Goal: Task Accomplishment & Management: Manage account settings

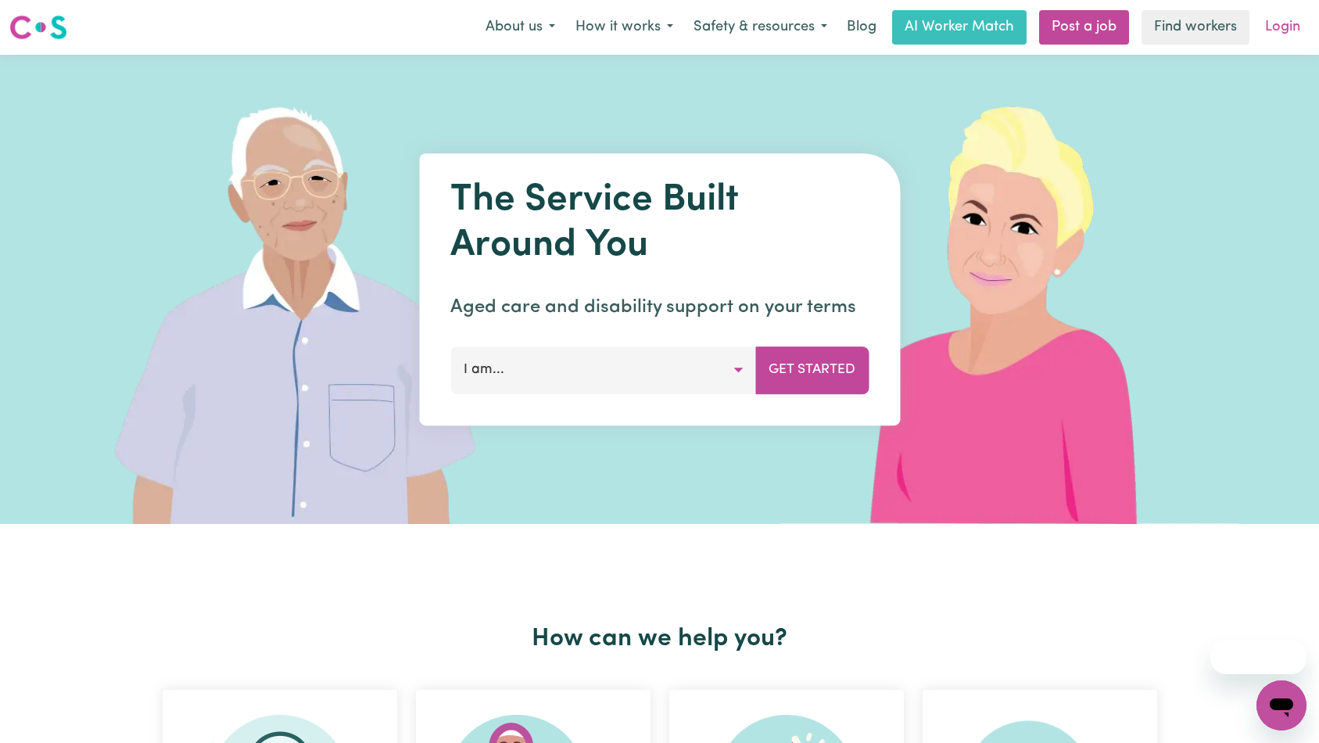
click at [1280, 35] on link "Login" at bounding box center [1282, 27] width 54 height 34
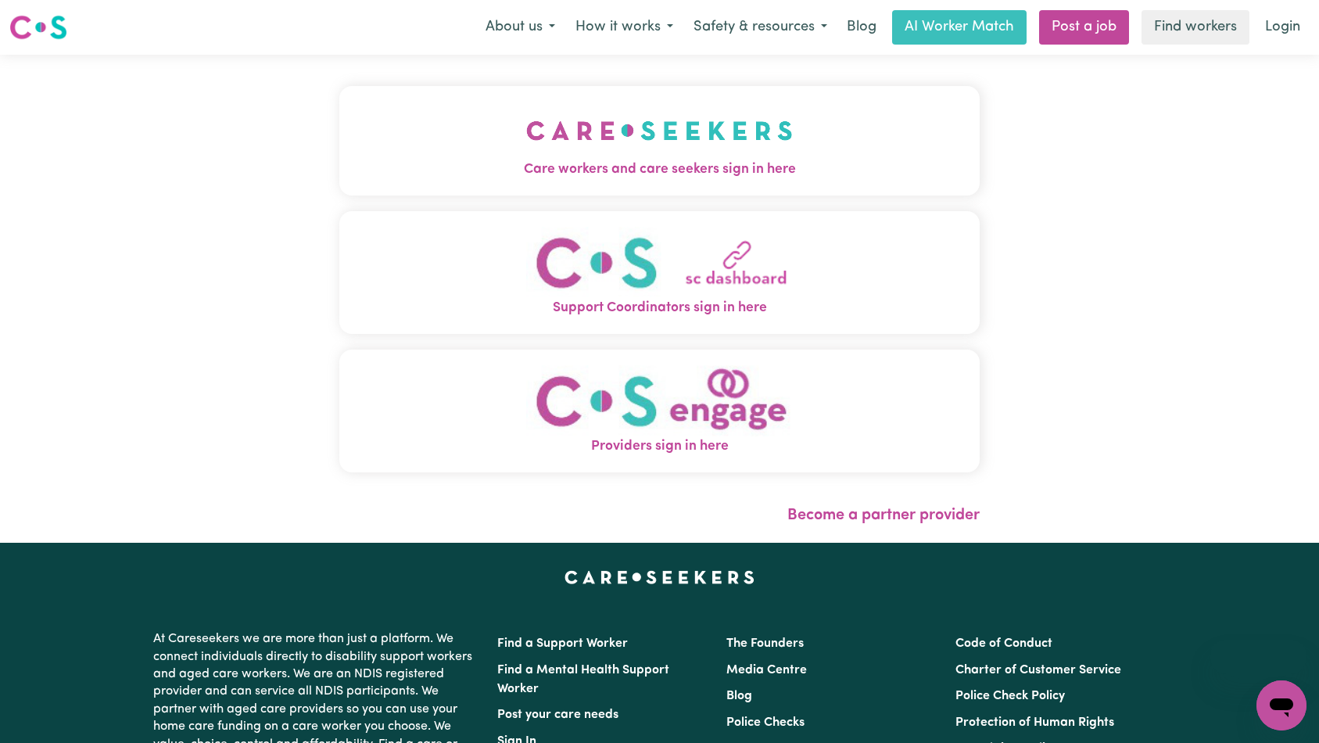
click at [459, 121] on button "Care workers and care seekers sign in here" at bounding box center [659, 140] width 641 height 109
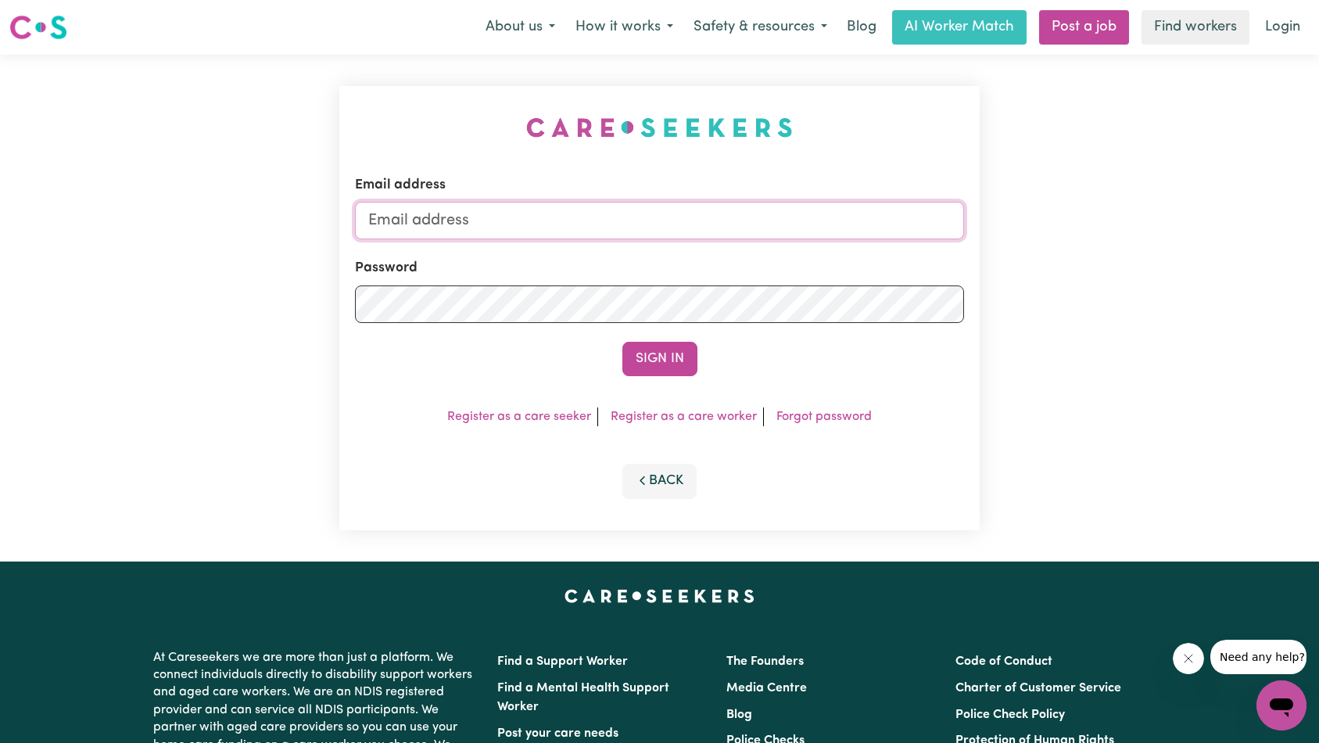
click at [683, 230] on input "Email address" at bounding box center [660, 221] width 610 height 38
type input "superuser~[EMAIL_ADDRESS][DOMAIN_NAME]"
click at [685, 366] on button "Sign In" at bounding box center [659, 359] width 75 height 34
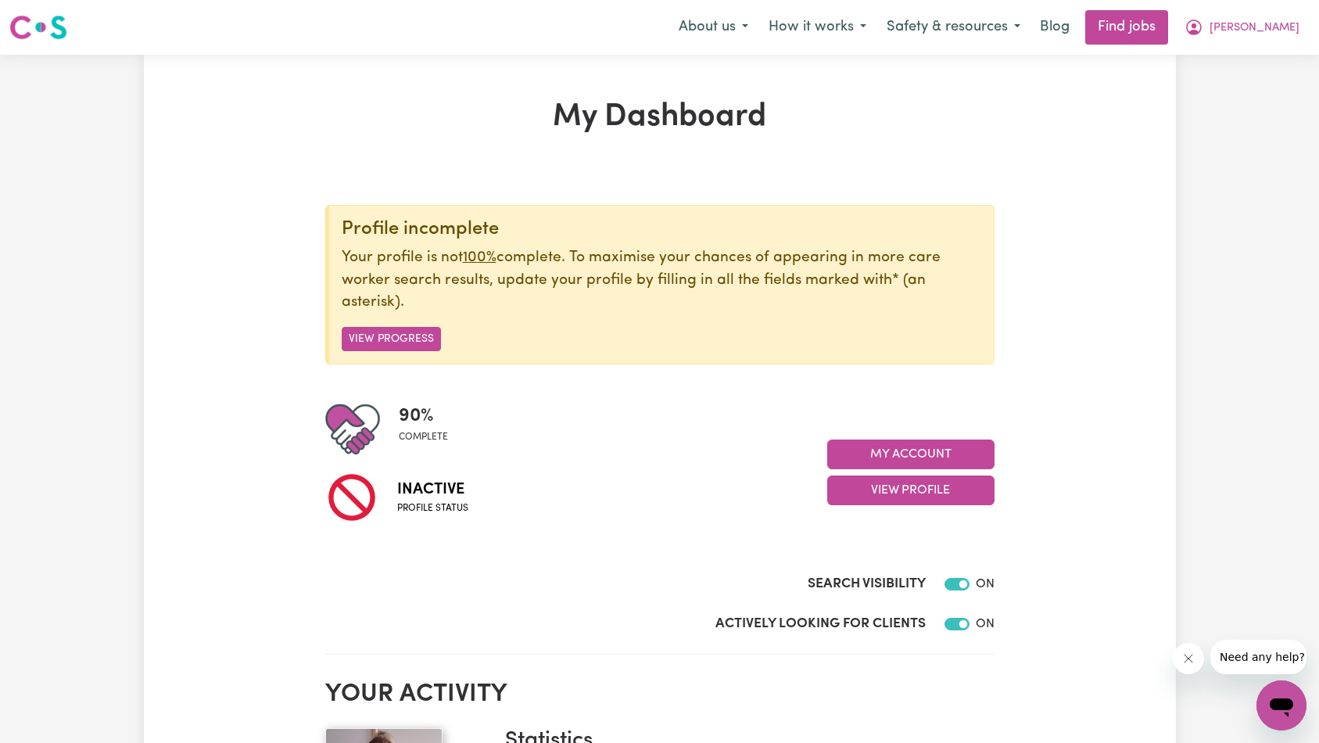
click at [1191, 654] on icon "Close message from company" at bounding box center [1188, 658] width 8 height 8
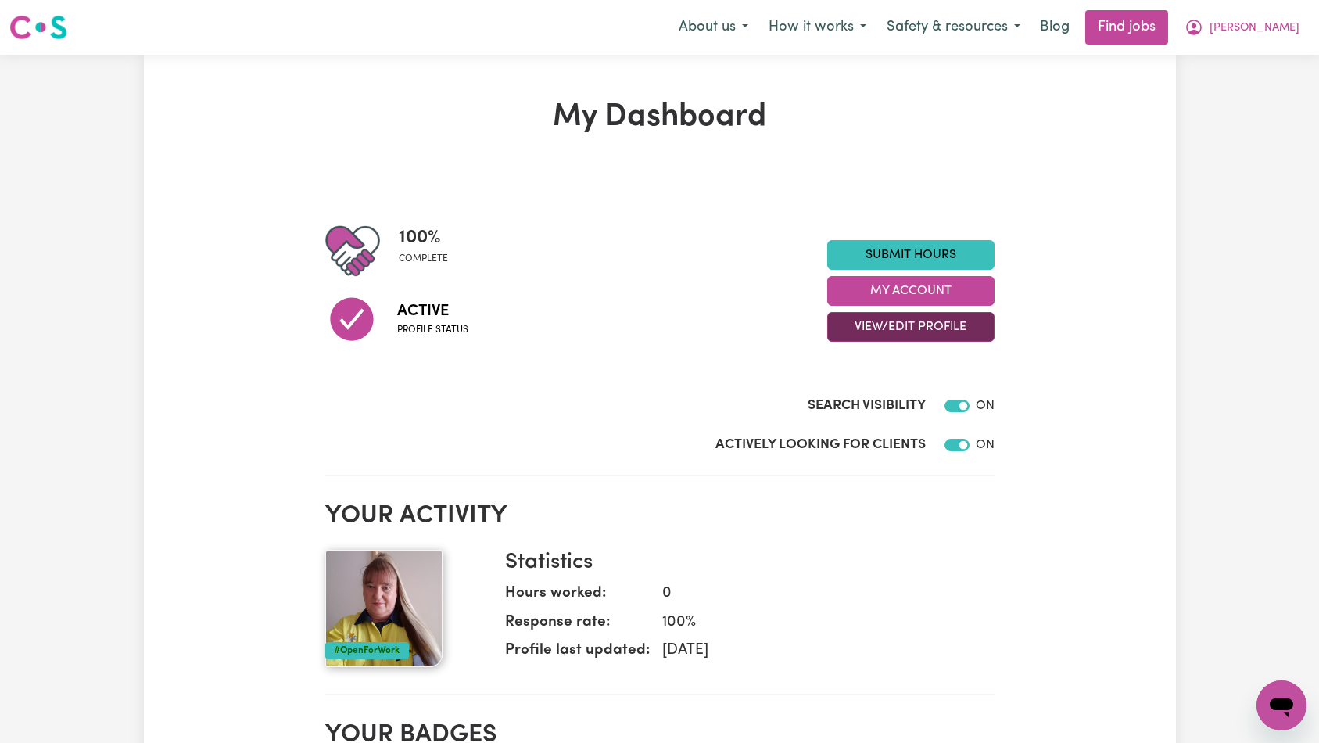
click at [899, 326] on button "View/Edit Profile" at bounding box center [910, 327] width 167 height 30
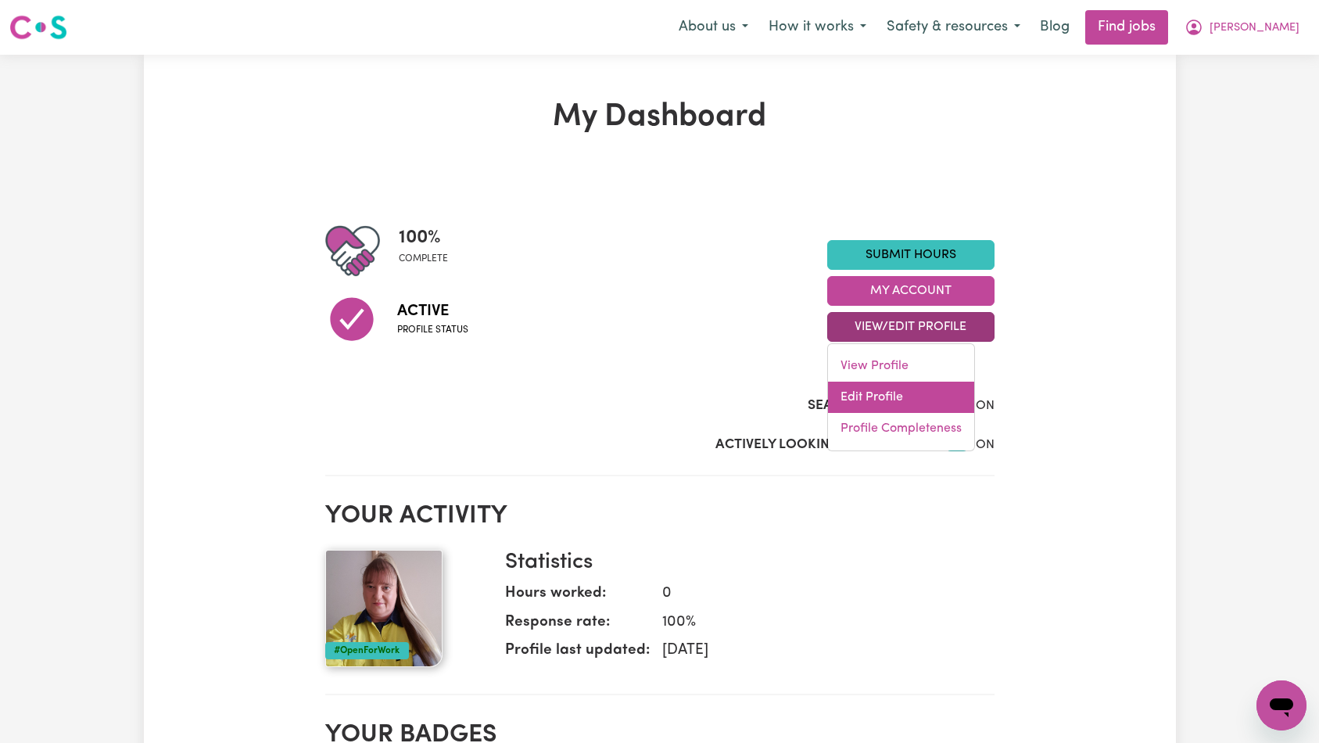
click at [889, 397] on link "Edit Profile" at bounding box center [901, 396] width 146 height 31
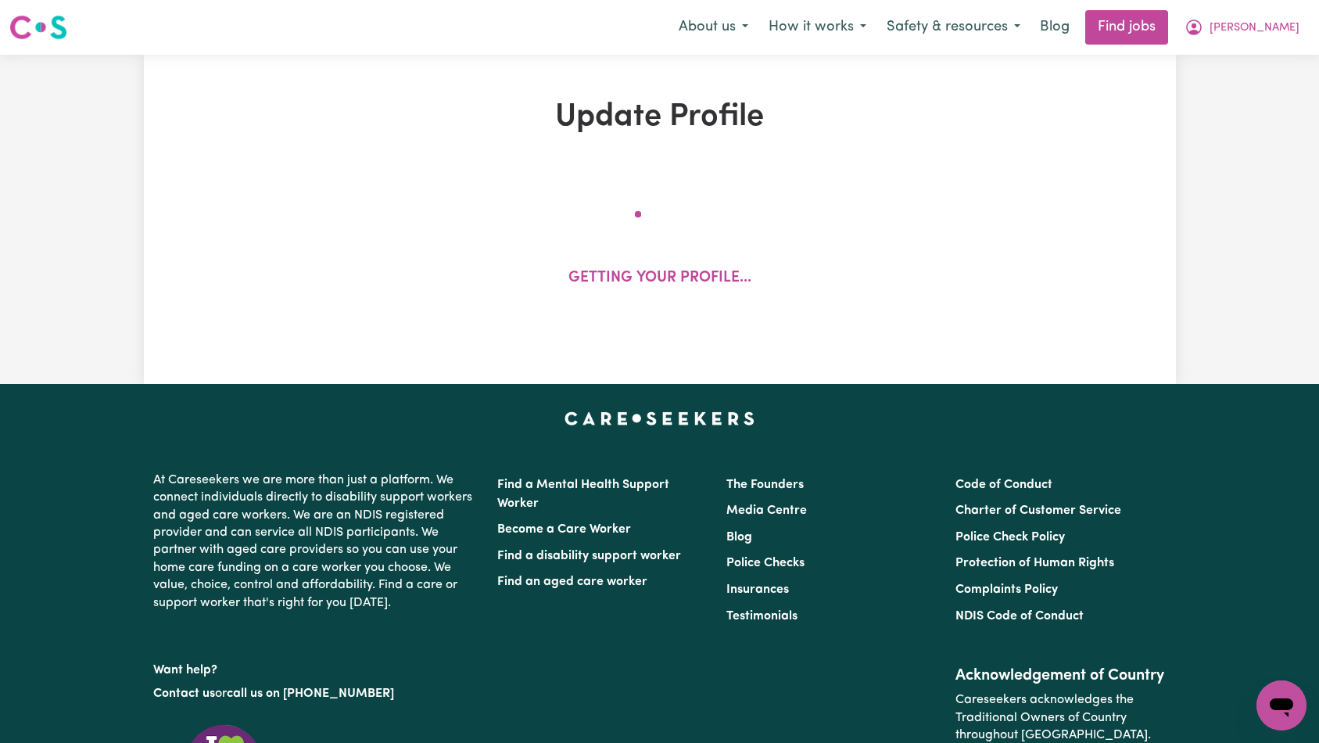
select select "female"
select select "Australian Citizen"
select select "Studying a healthcare related degree or qualification"
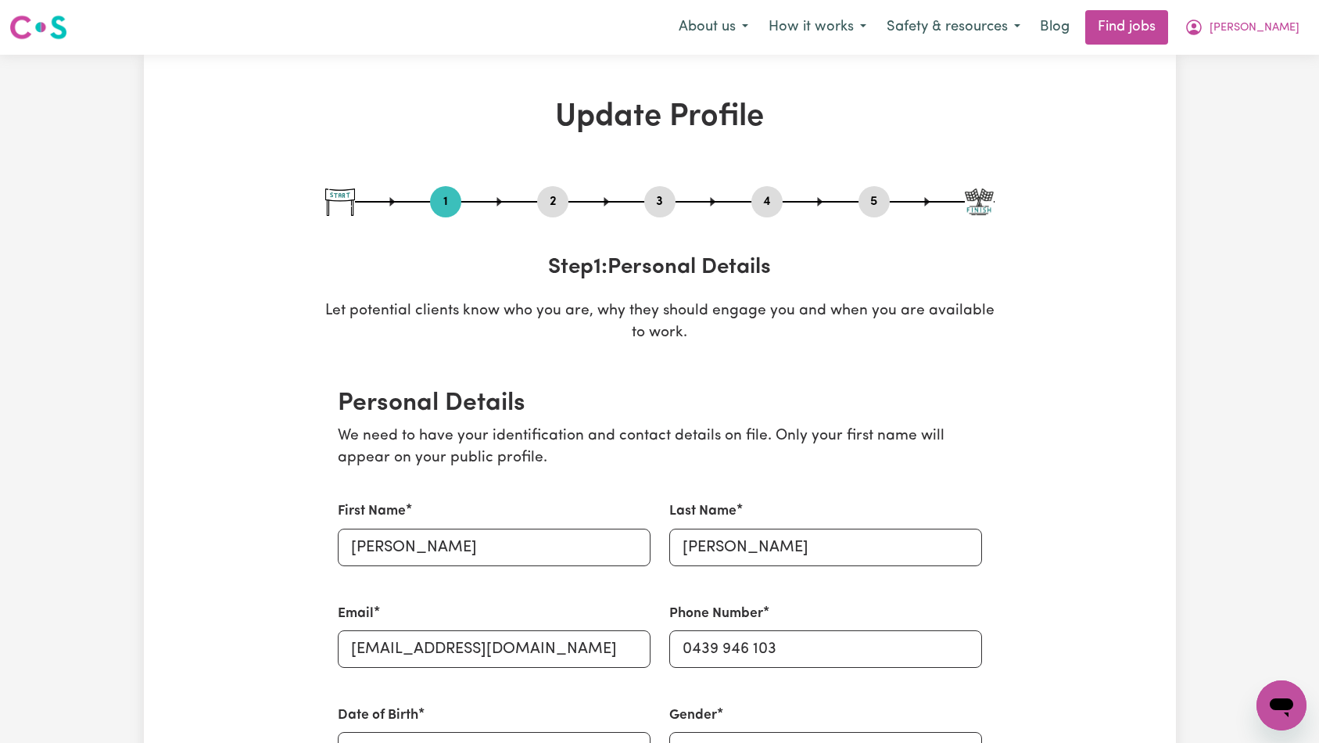
click at [550, 210] on button "2" at bounding box center [552, 202] width 31 height 20
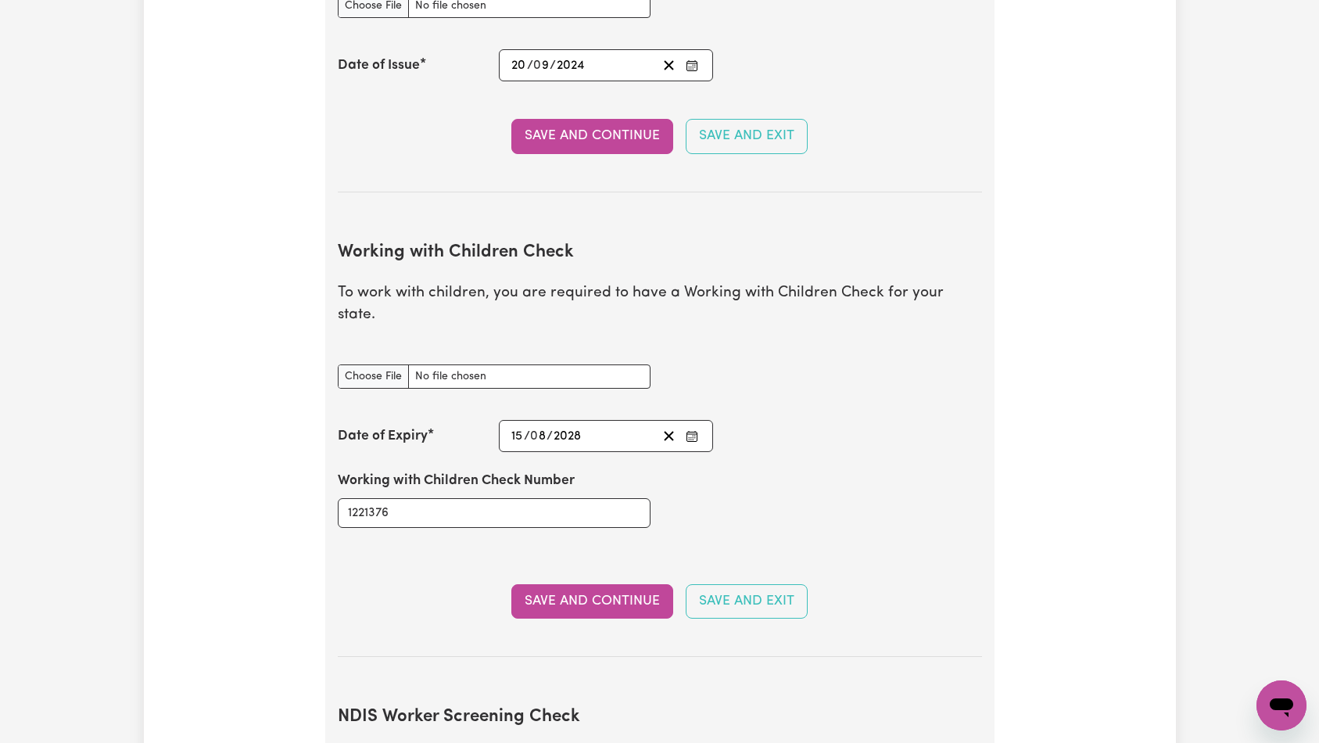
scroll to position [1395, 0]
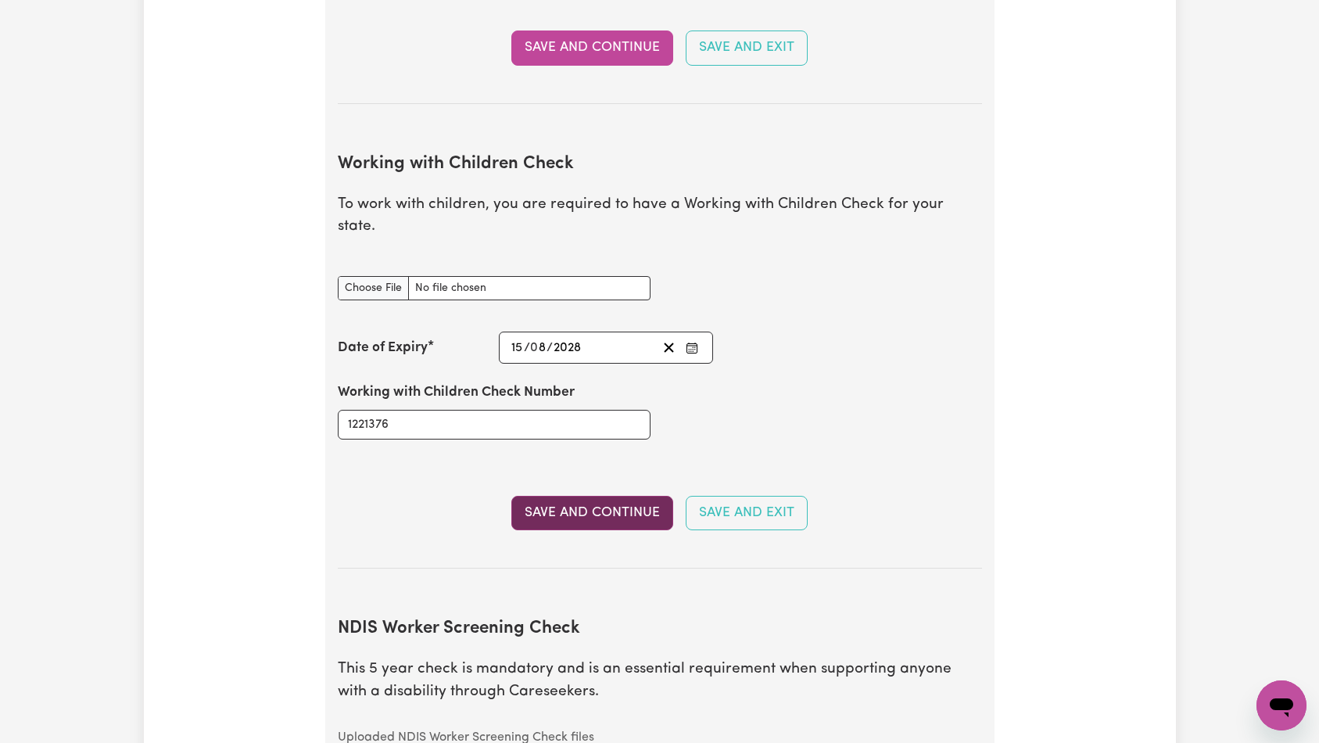
click at [607, 496] on button "Save and Continue" at bounding box center [592, 513] width 162 height 34
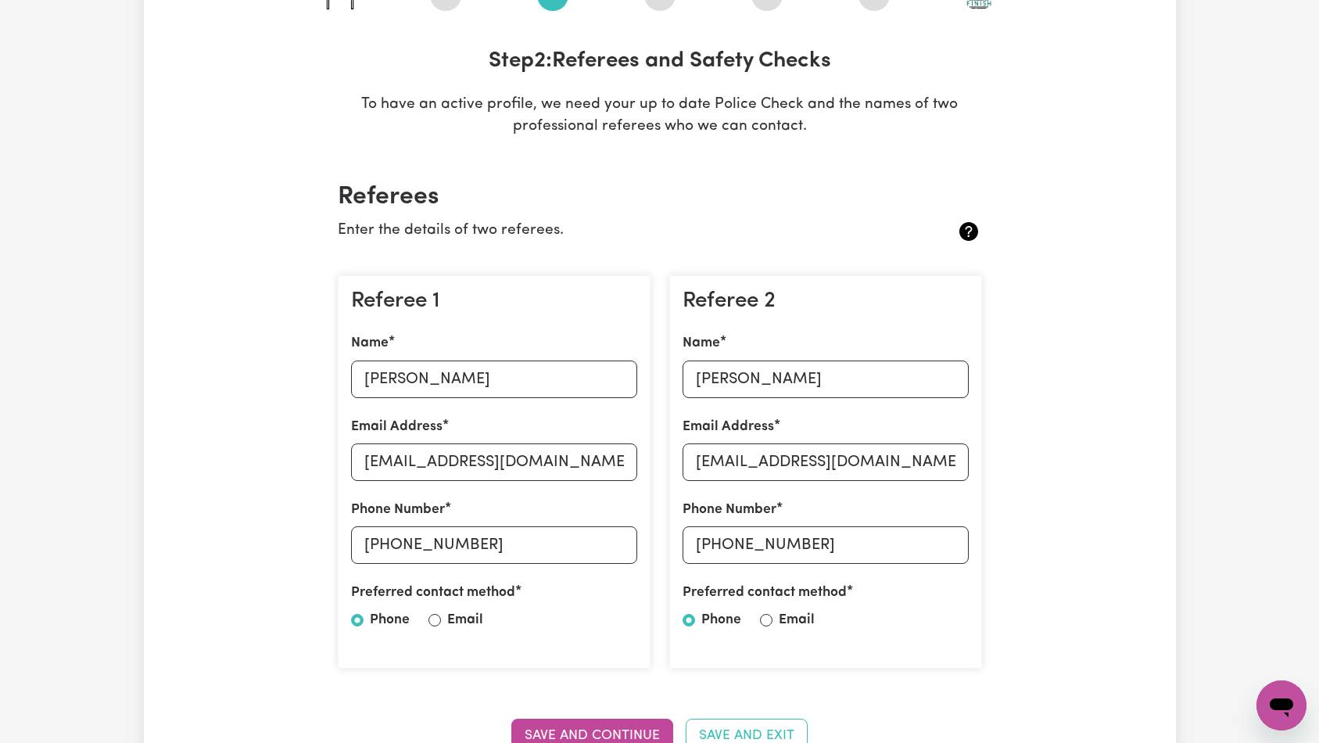
scroll to position [0, 0]
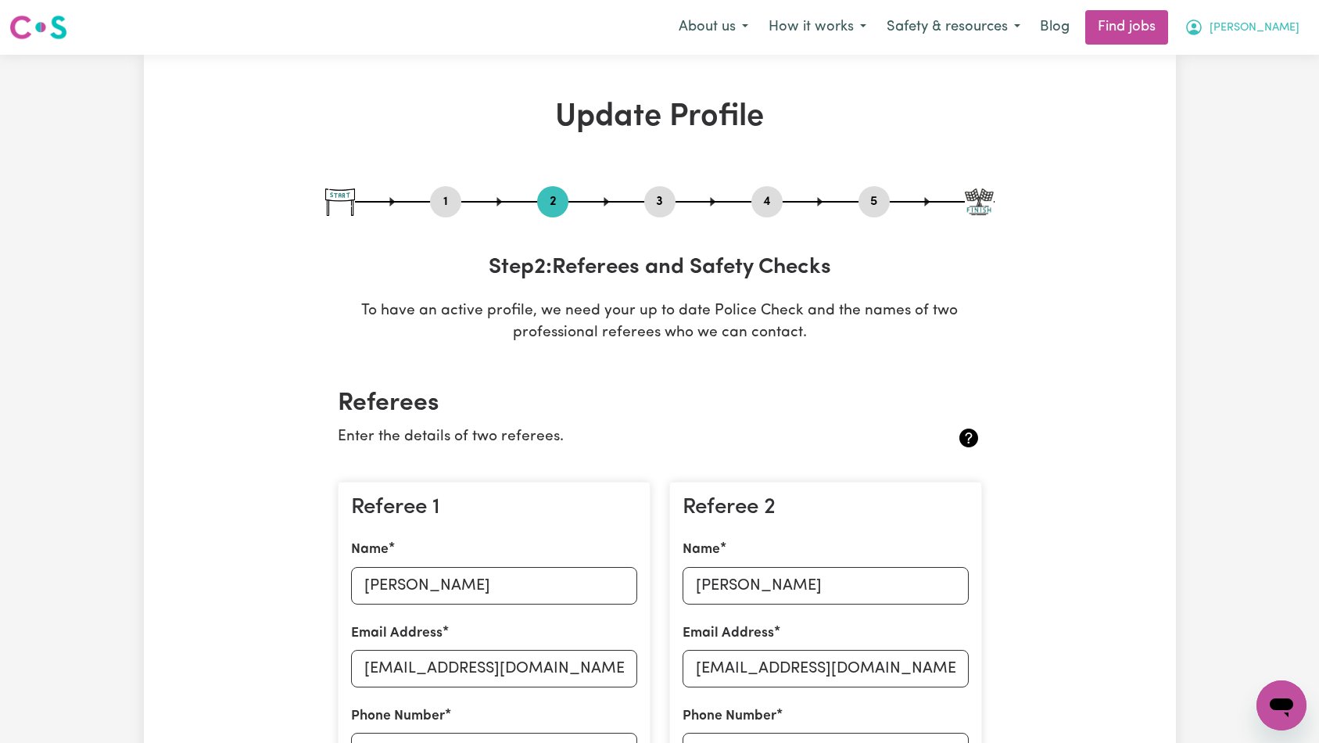
click at [1270, 31] on span "[PERSON_NAME]" at bounding box center [1254, 28] width 90 height 17
click at [1227, 123] on link "Logout" at bounding box center [1247, 120] width 124 height 30
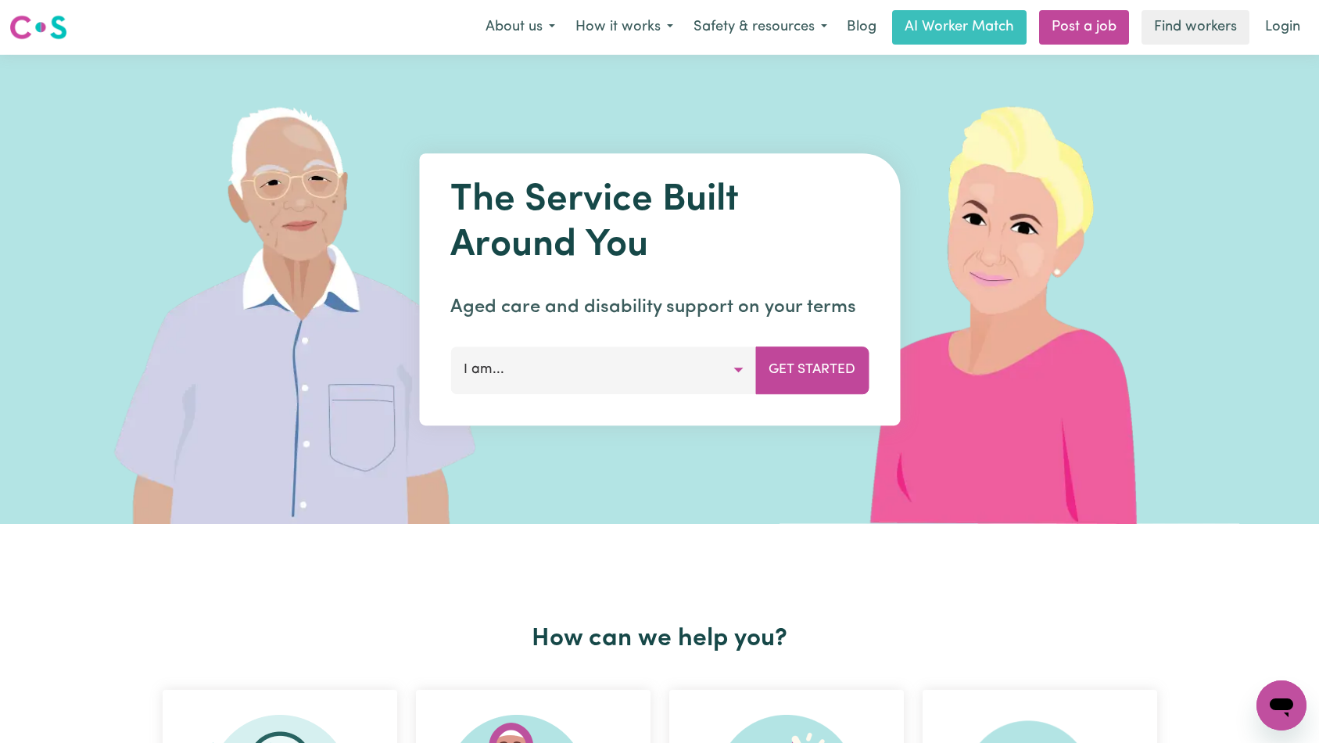
click at [1276, 5] on nav "Menu About us How it works Safety & resources Blog AI Worker Match Post a job F…" at bounding box center [659, 27] width 1319 height 55
click at [1286, 23] on link "Login" at bounding box center [1282, 27] width 54 height 34
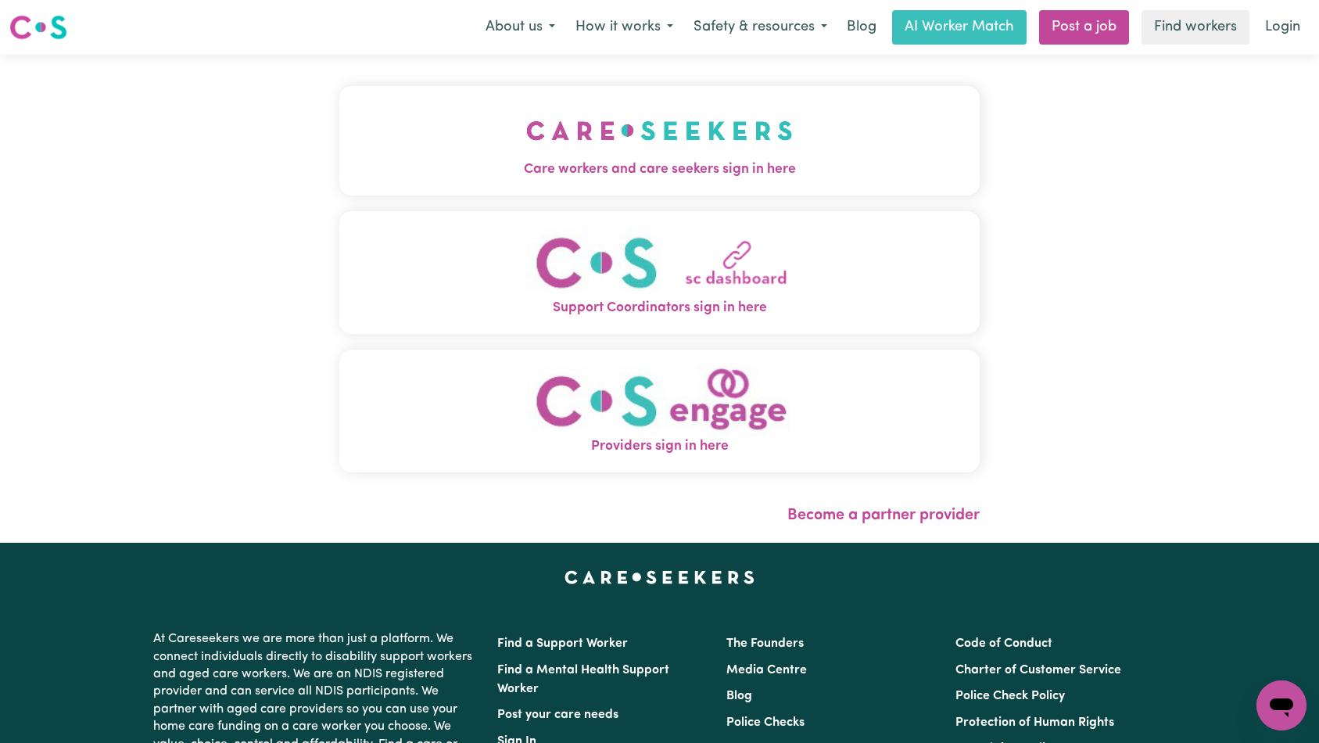
click at [442, 118] on button "Care workers and care seekers sign in here" at bounding box center [659, 140] width 641 height 109
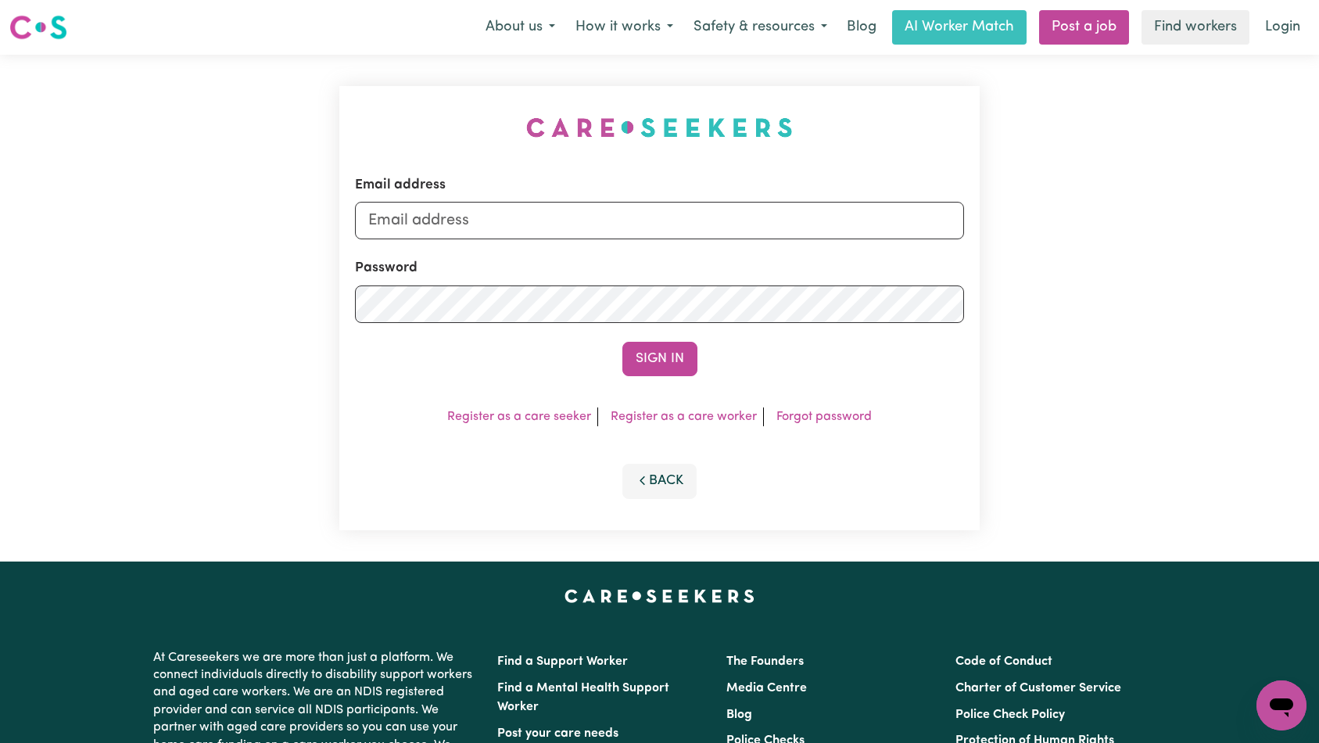
drag, startPoint x: 685, startPoint y: 240, endPoint x: 683, endPoint y: 226, distance: 14.2
click at [685, 239] on form "Email address Password Sign In" at bounding box center [660, 275] width 610 height 201
click at [683, 225] on input "Email address" at bounding box center [660, 221] width 610 height 38
paste input "holdenhsvgtsgirl2014@outlook.com"
type input "superuser~[EMAIL_ADDRESS][DOMAIN_NAME]"
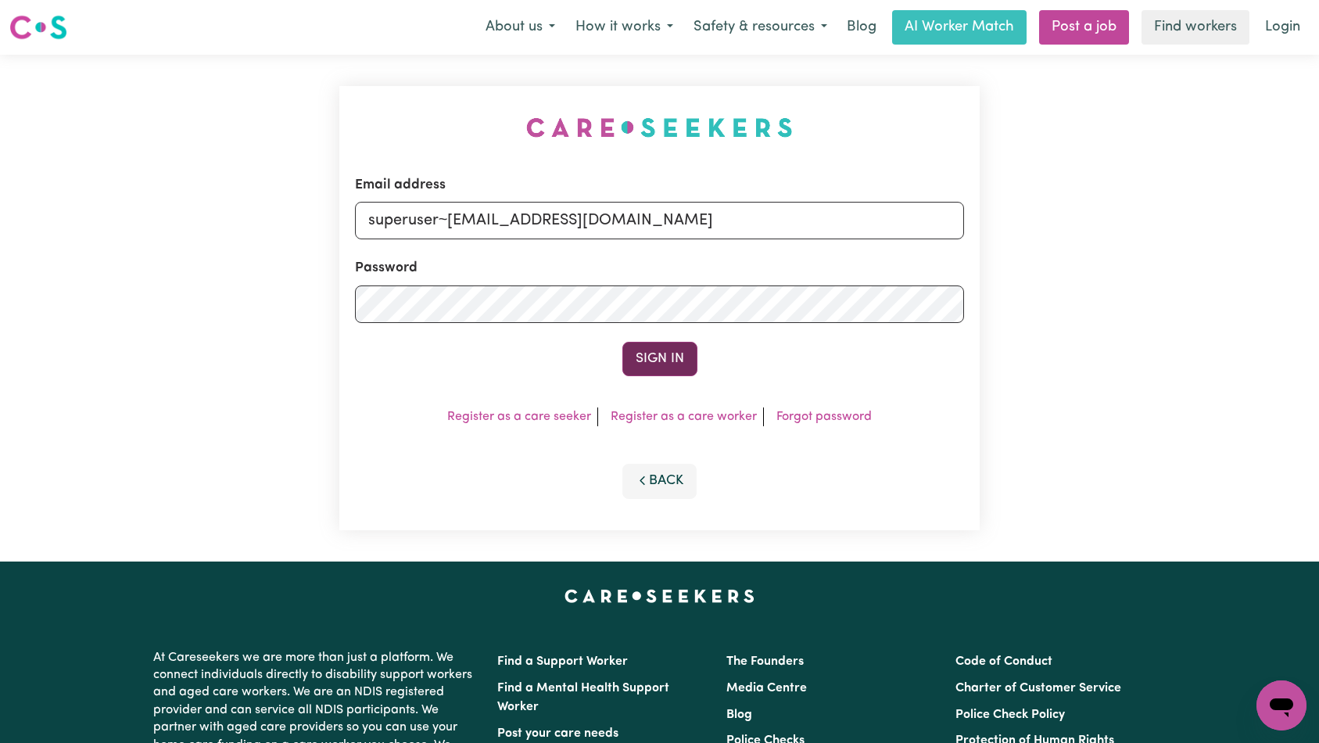
click at [664, 354] on button "Sign In" at bounding box center [659, 359] width 75 height 34
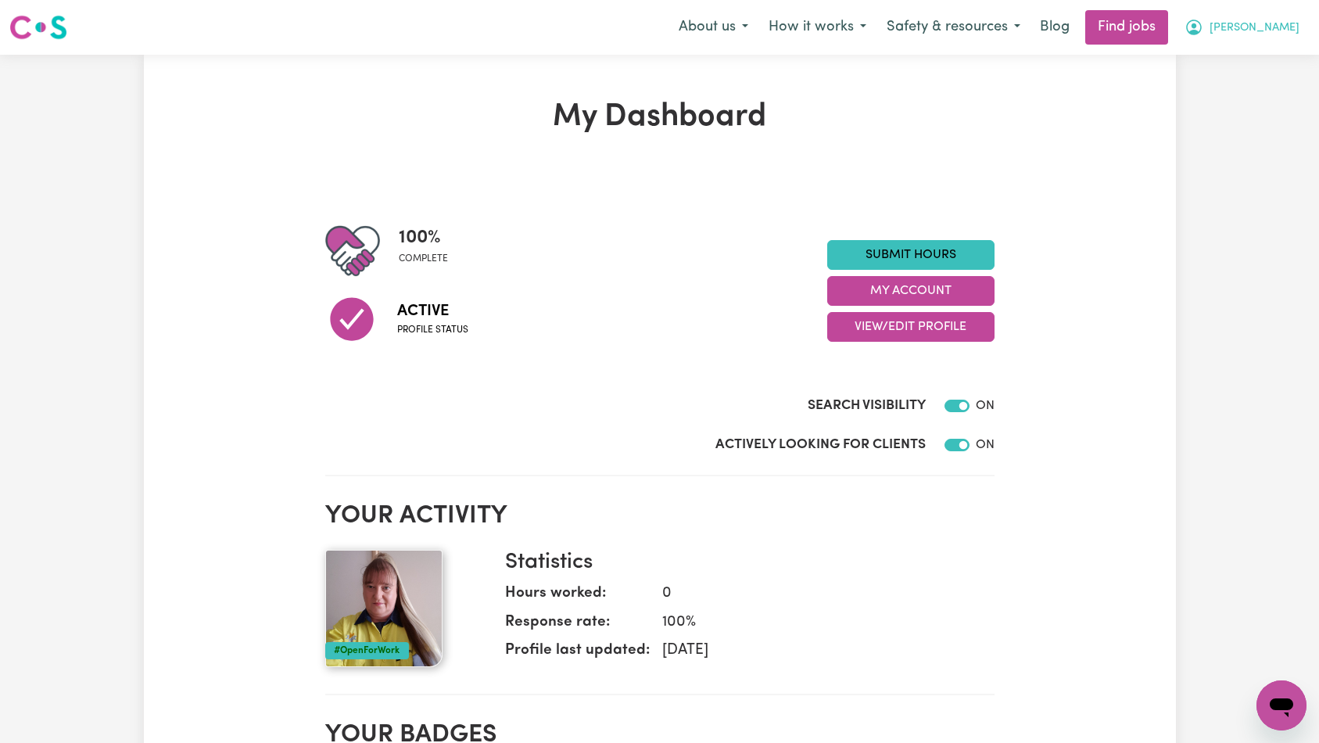
click at [1268, 29] on button "[PERSON_NAME]" at bounding box center [1241, 27] width 135 height 33
click at [1252, 114] on link "Logout" at bounding box center [1247, 120] width 124 height 30
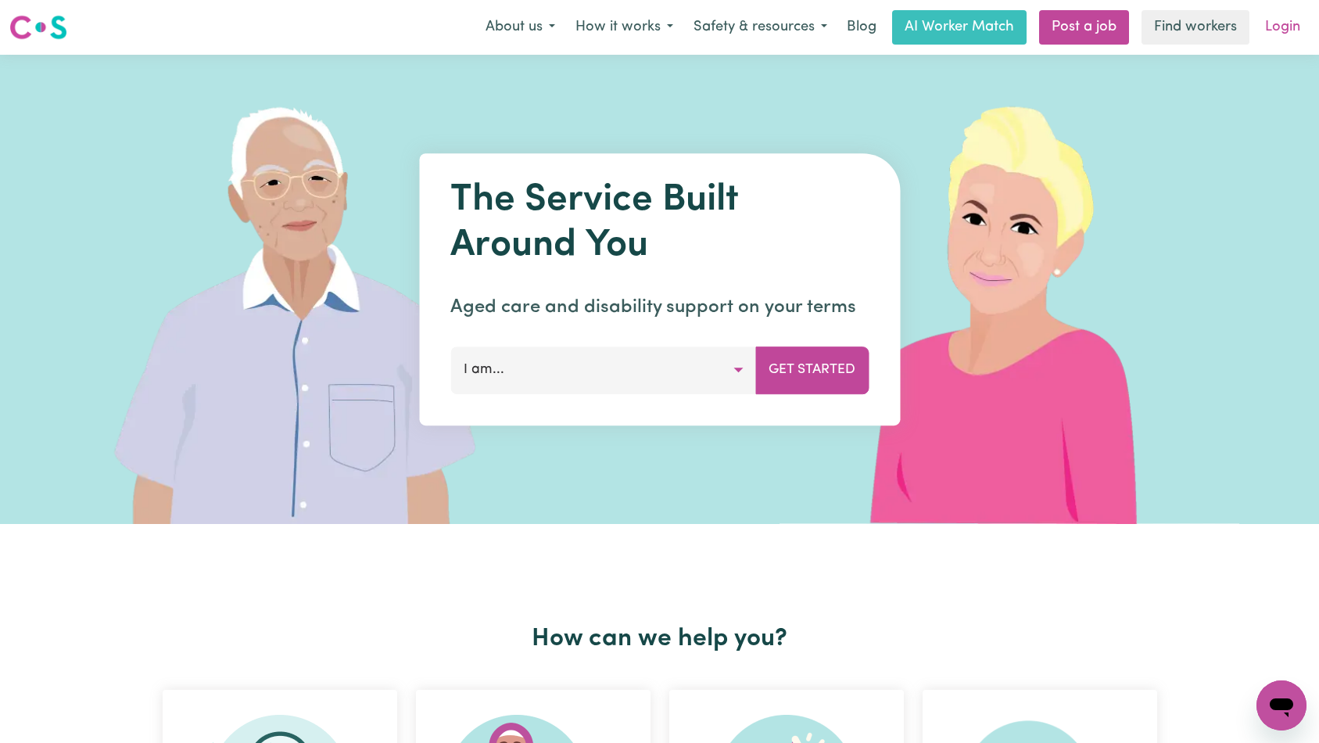
click at [1274, 35] on link "Login" at bounding box center [1282, 27] width 54 height 34
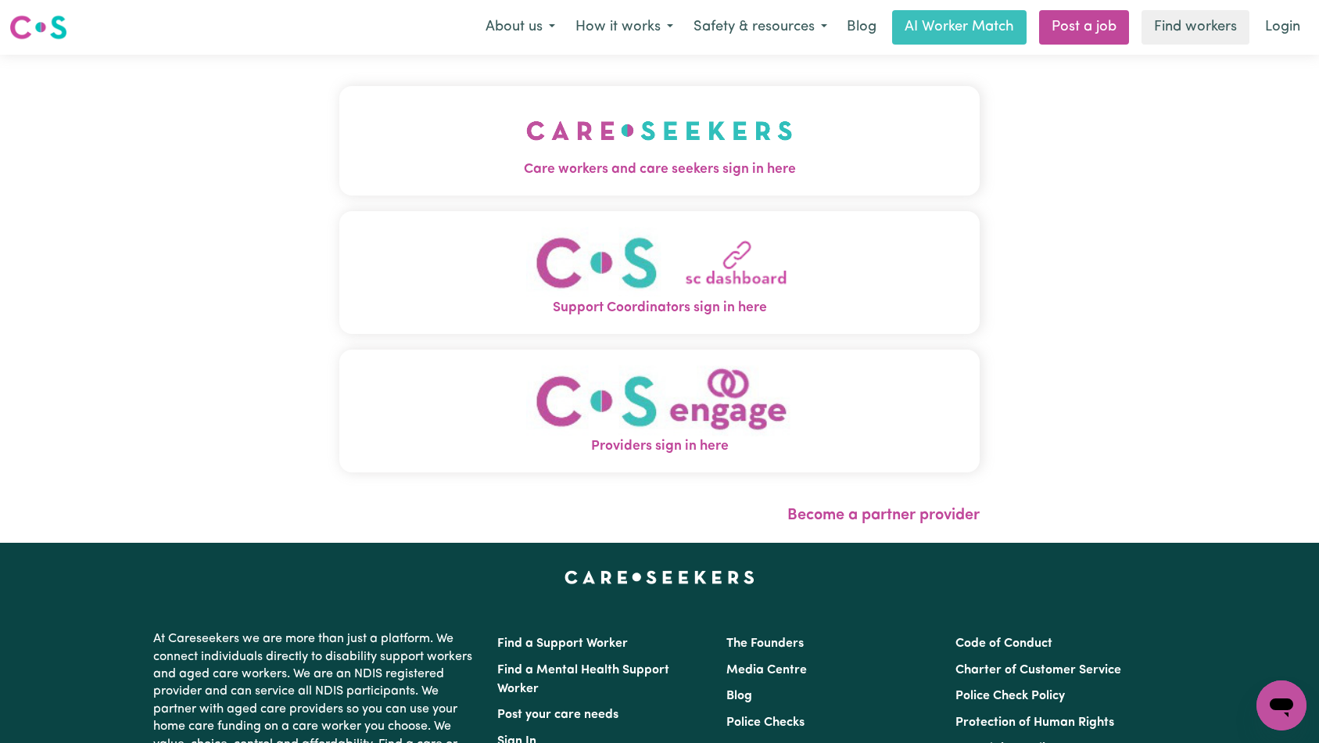
click at [339, 134] on button "Care workers and care seekers sign in here" at bounding box center [659, 140] width 641 height 109
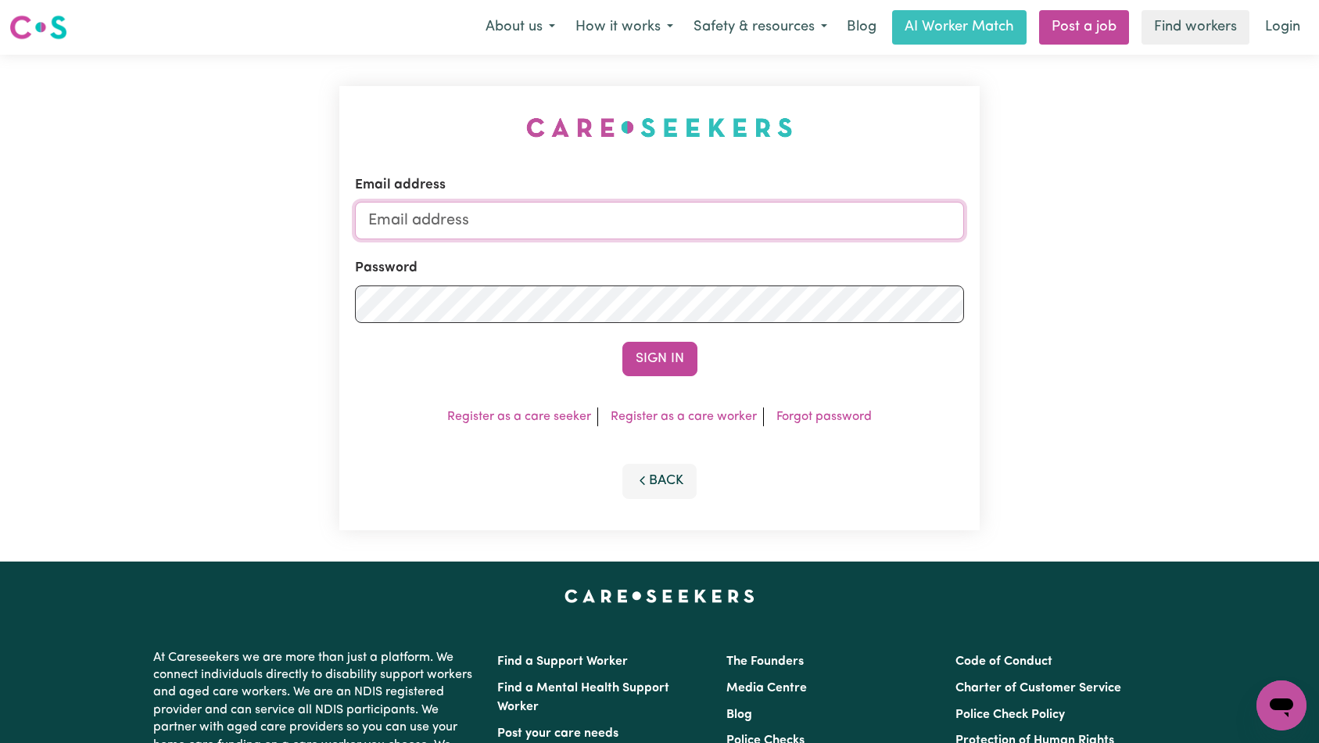
click at [672, 218] on input "Email address" at bounding box center [660, 221] width 610 height 38
type input "florenzkeirtcuizon+worker@gmail.com"
click at [661, 348] on button "Sign In" at bounding box center [659, 359] width 75 height 34
